Goal: Find specific page/section: Find specific page/section

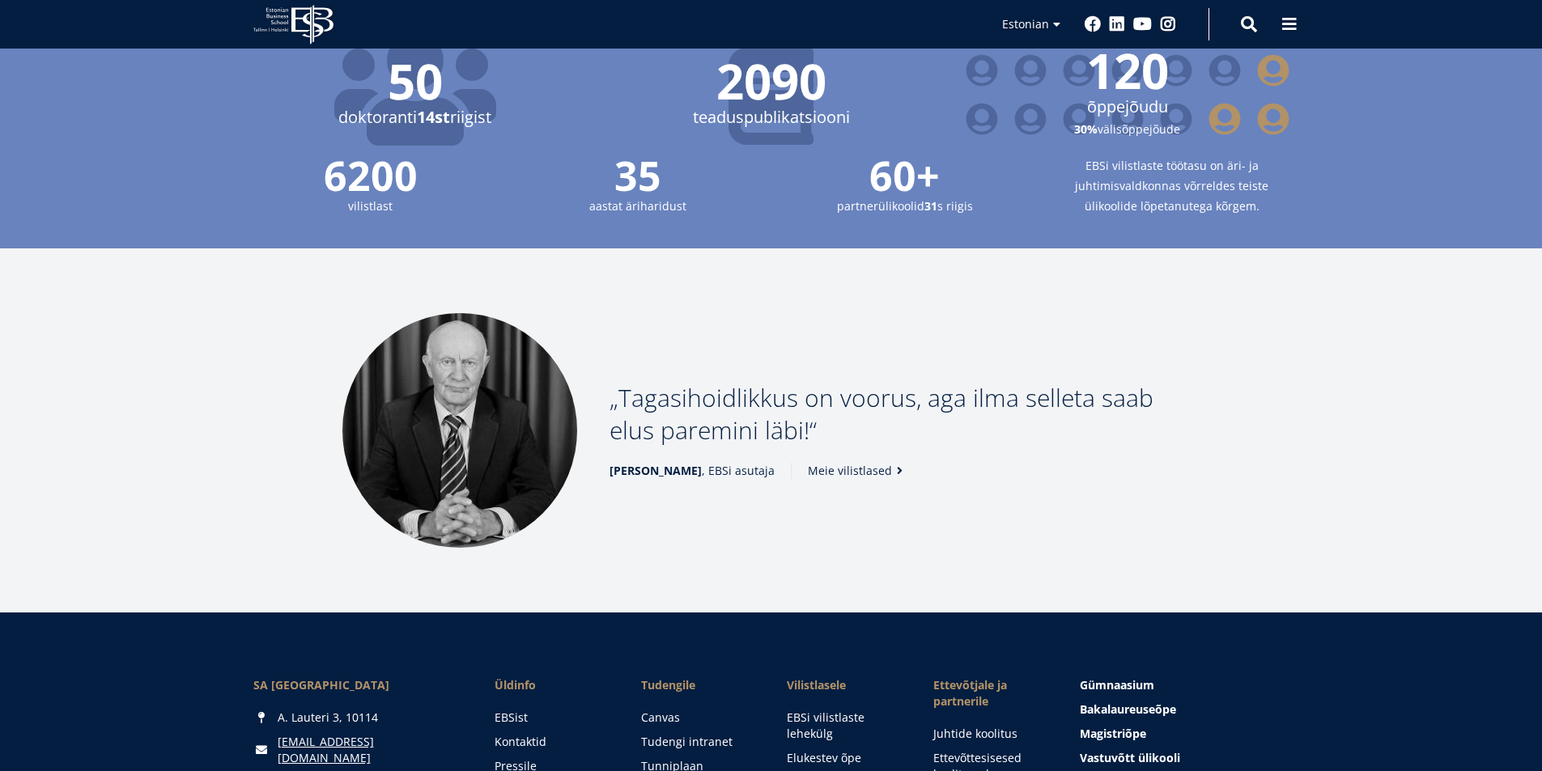
scroll to position [2179, 0]
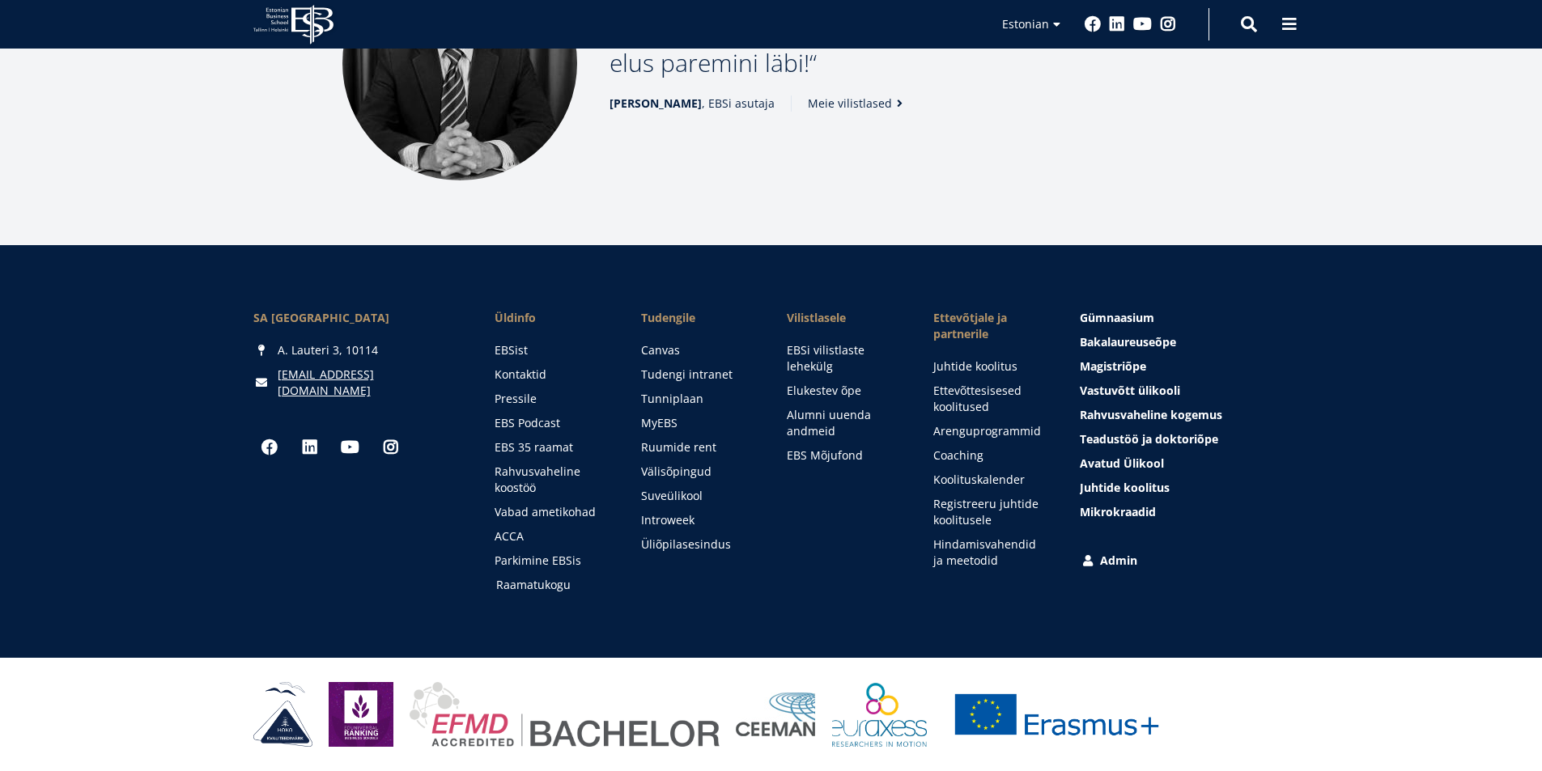
click at [559, 591] on link "Raamatukogu" at bounding box center [553, 585] width 114 height 16
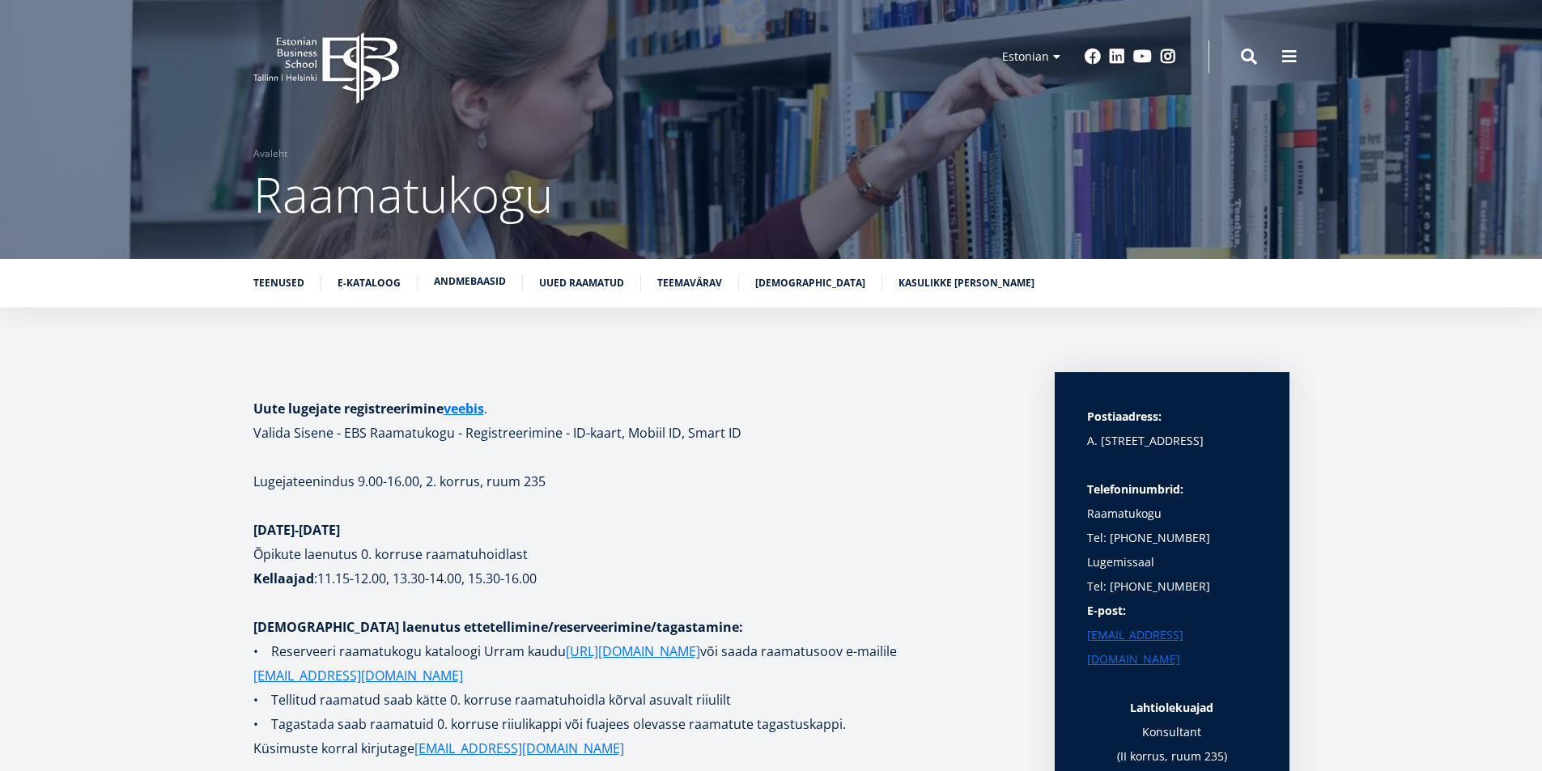
click at [482, 285] on link "Andmebaasid" at bounding box center [470, 282] width 72 height 16
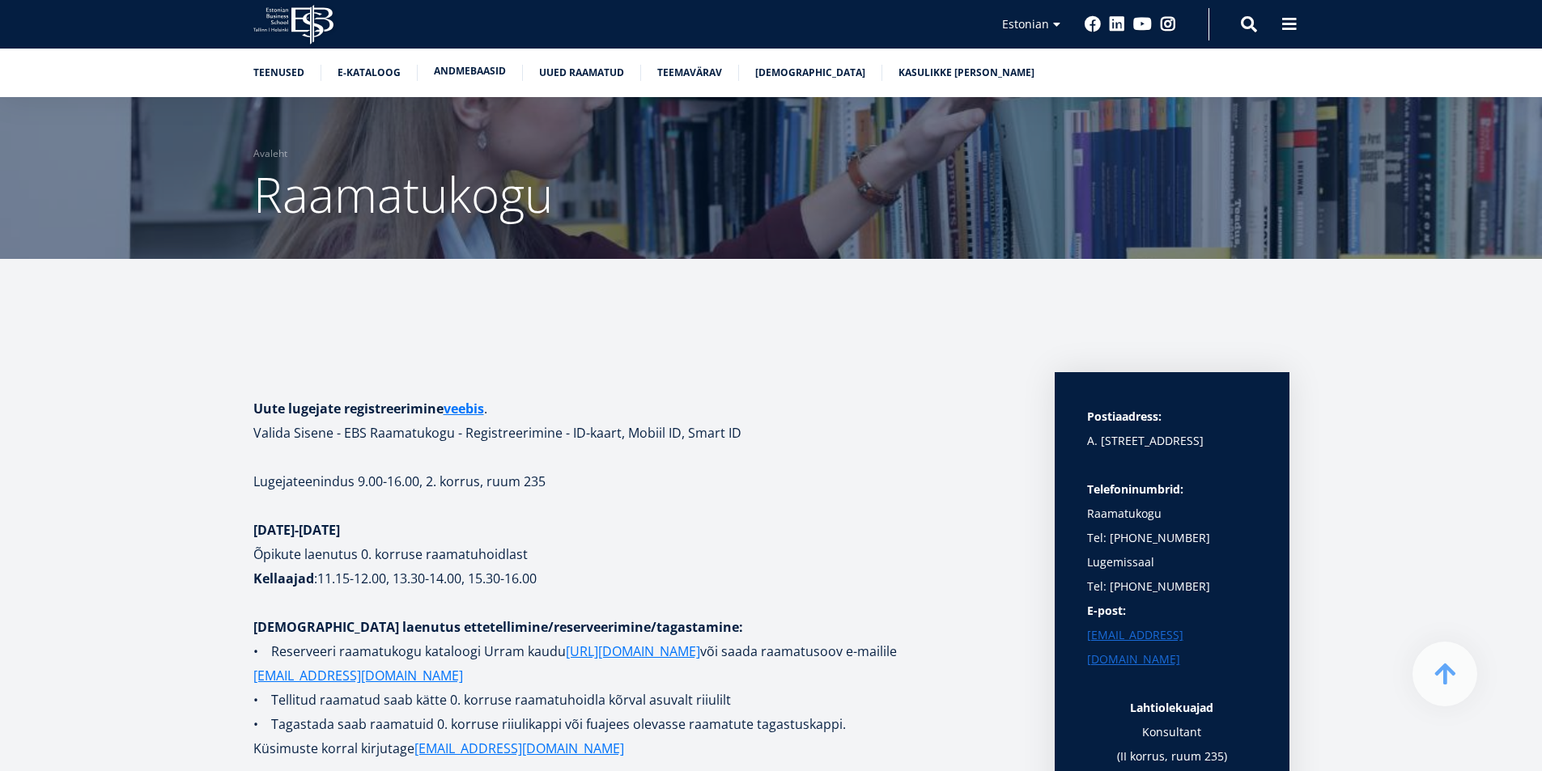
scroll to position [3052, 0]
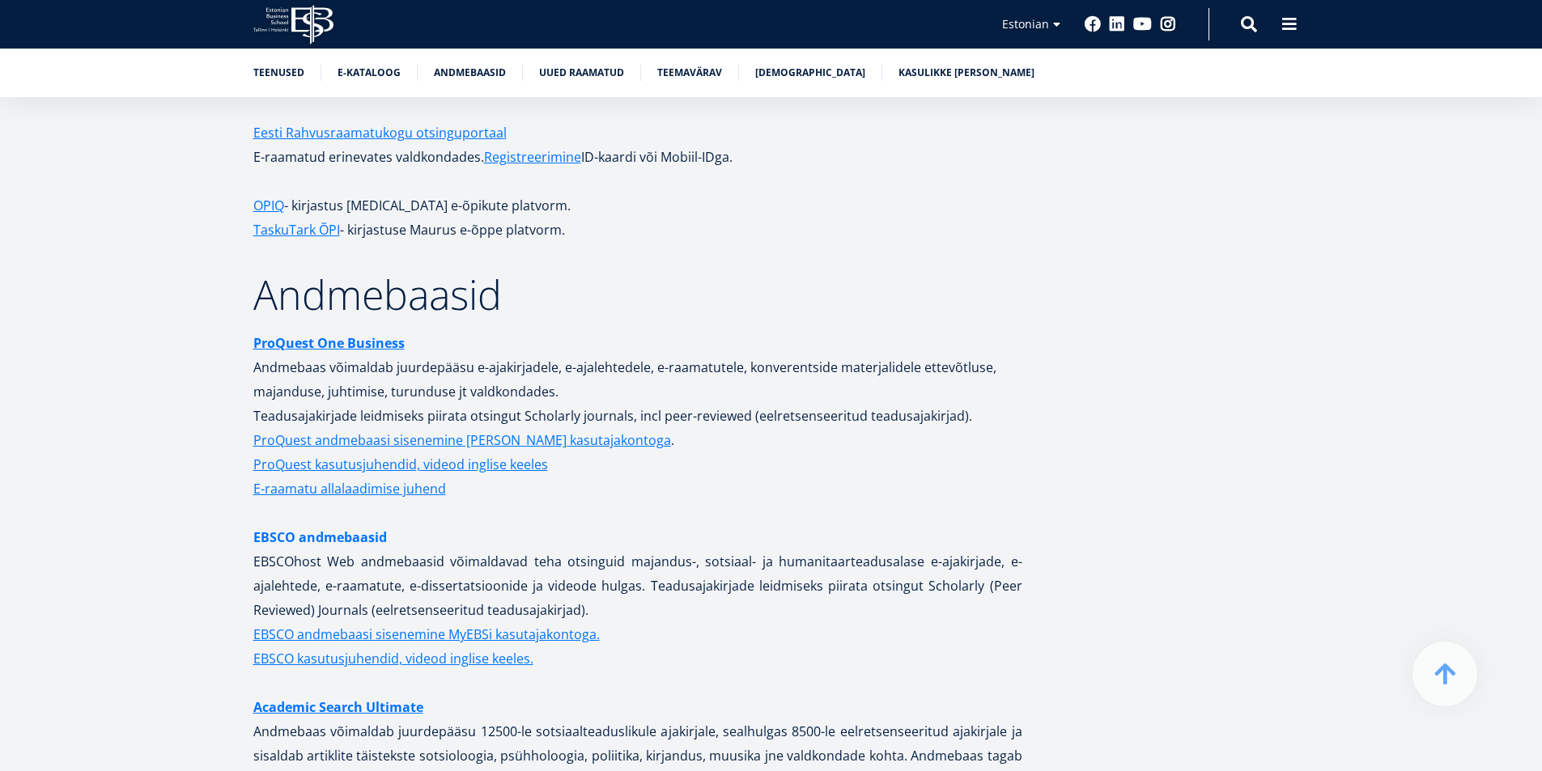
click at [305, 525] on link "EBSCO andmebaasid" at bounding box center [320, 537] width 134 height 24
